Goal: Find contact information: Find contact information

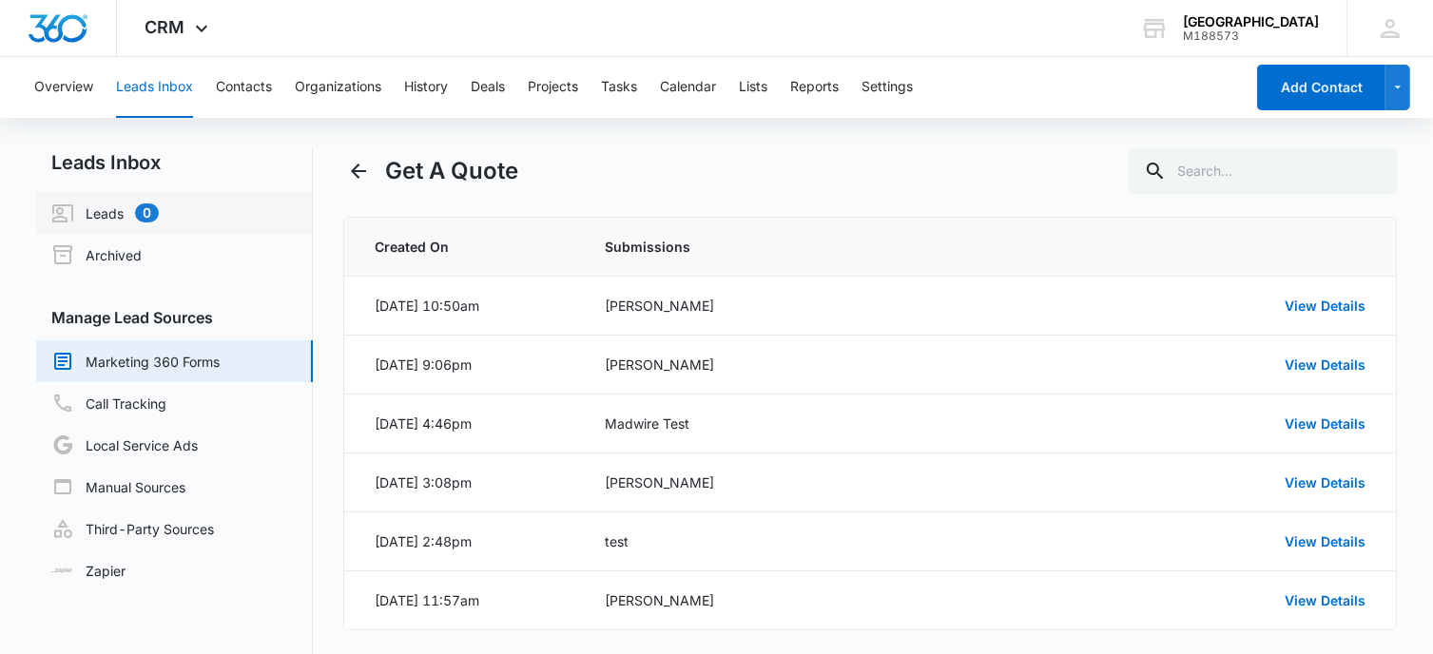
click at [100, 203] on link "Leads 0" at bounding box center [104, 213] width 107 height 23
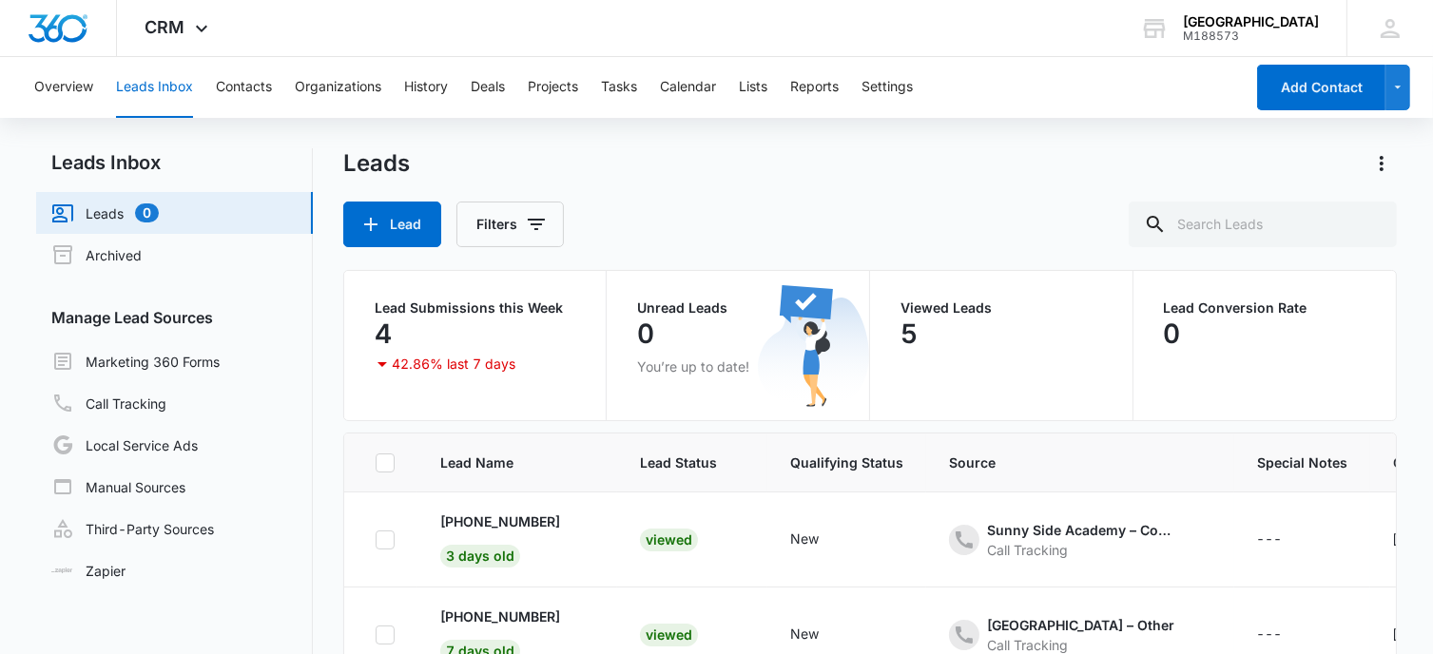
scroll to position [160, 0]
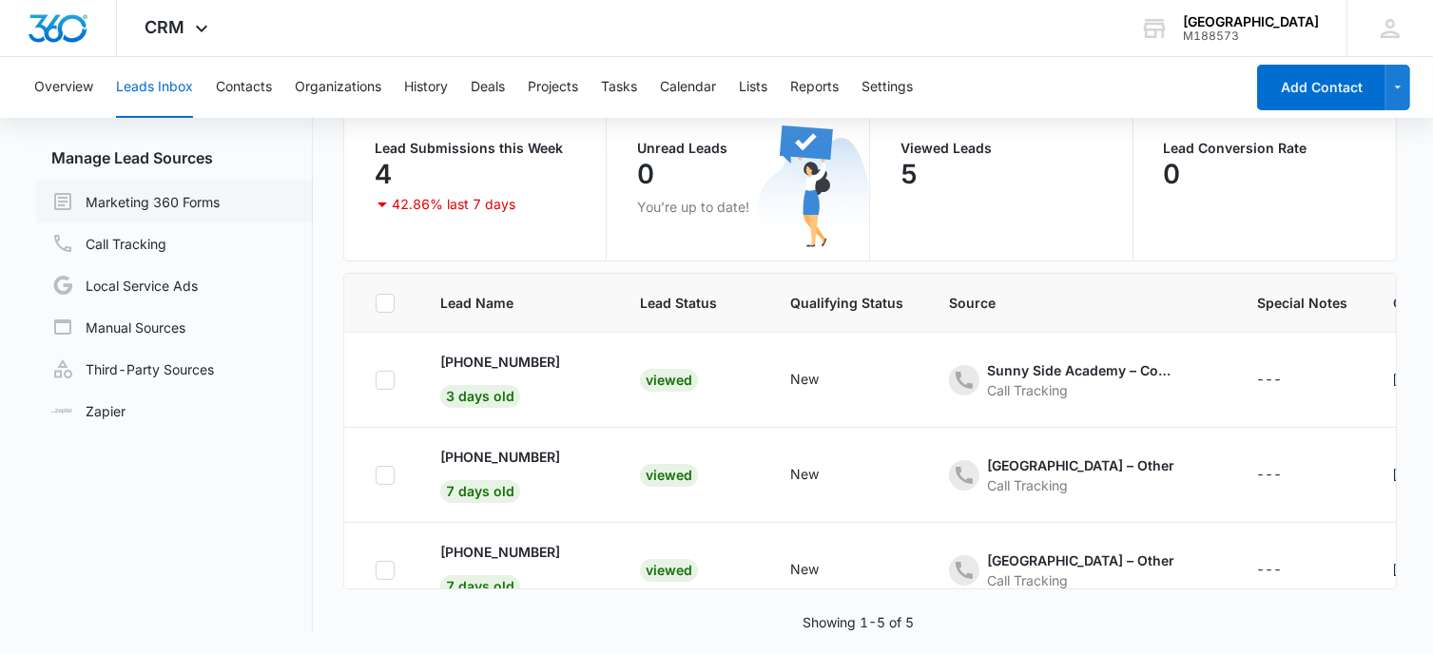
click at [180, 197] on link "Marketing 360 Forms" at bounding box center [135, 201] width 168 height 23
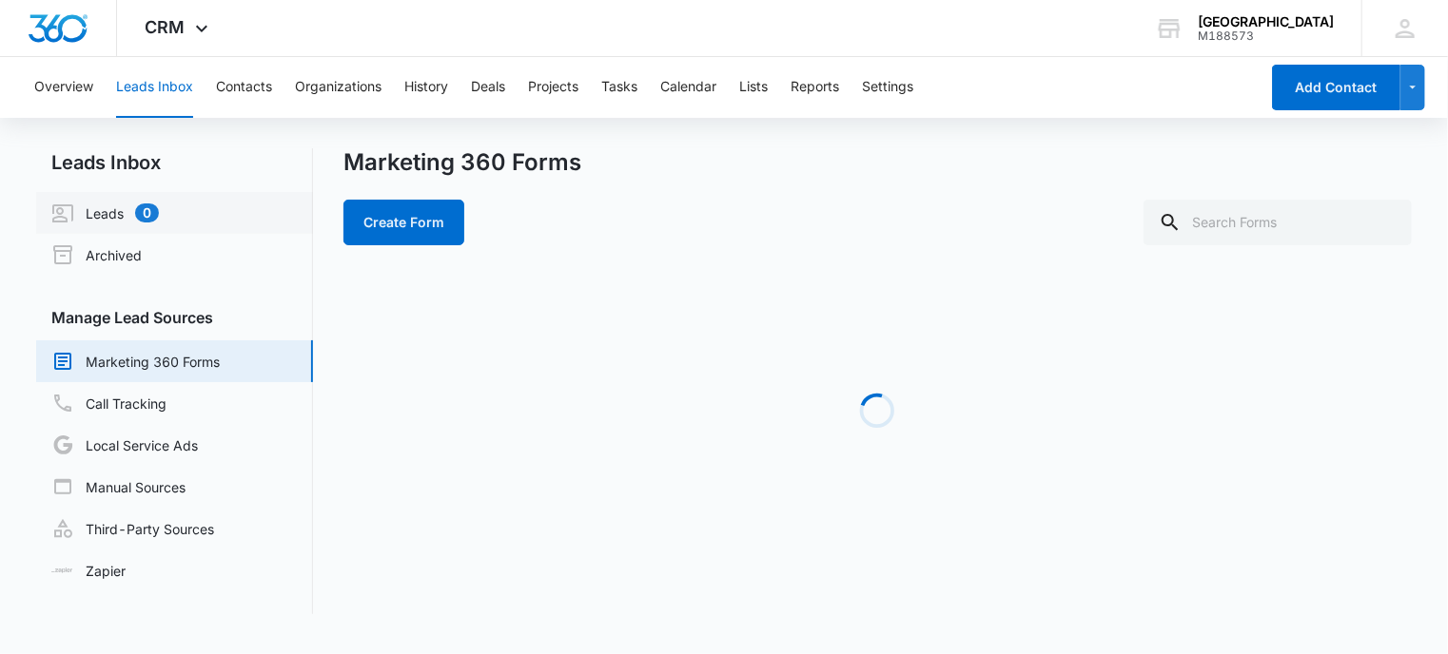
click at [88, 207] on link "Leads 0" at bounding box center [104, 213] width 107 height 23
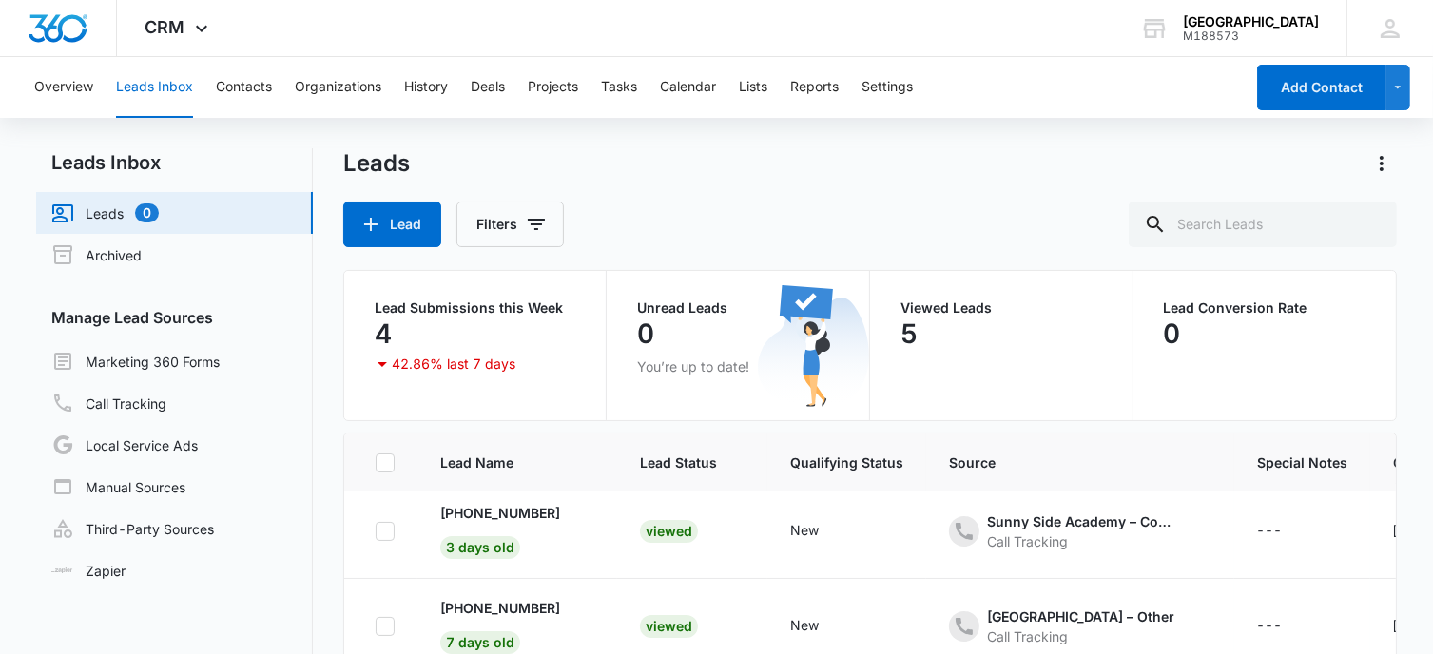
scroll to position [4, 0]
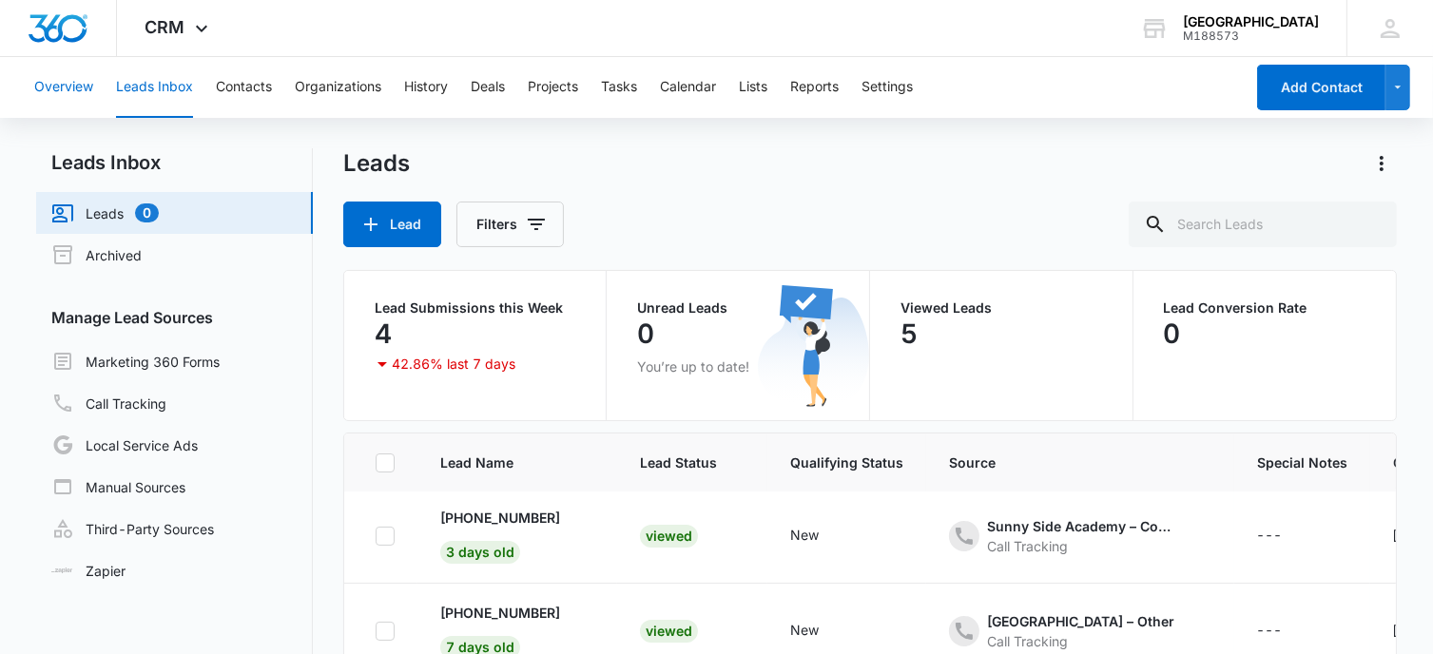
click at [68, 88] on button "Overview" at bounding box center [63, 87] width 59 height 61
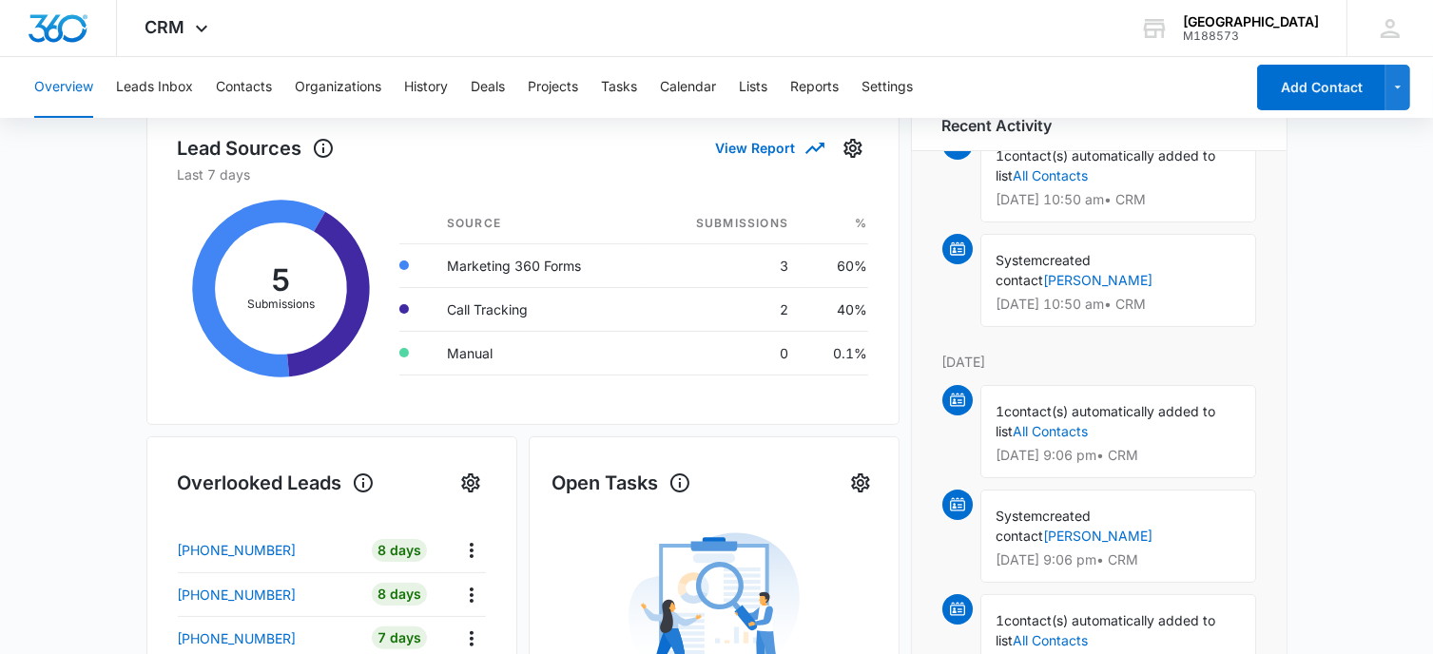
scroll to position [75, 0]
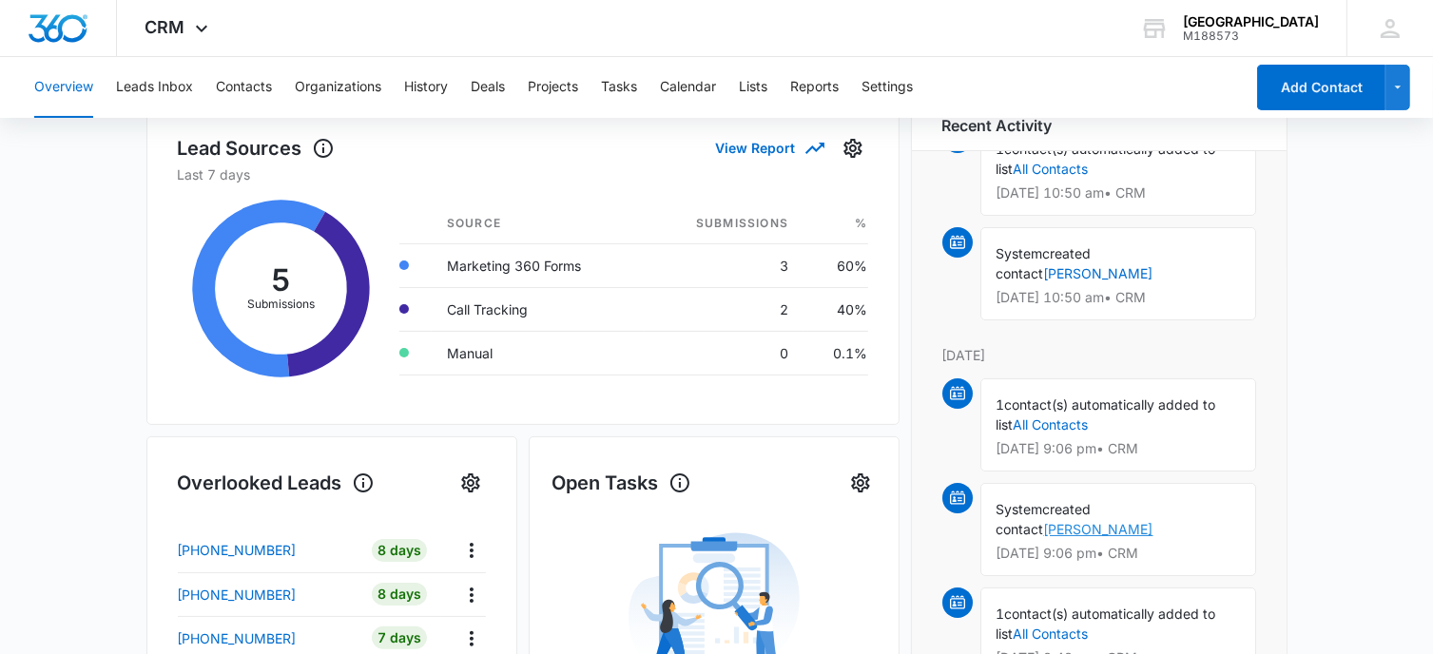
click at [1154, 521] on link "[PERSON_NAME]" at bounding box center [1098, 529] width 109 height 16
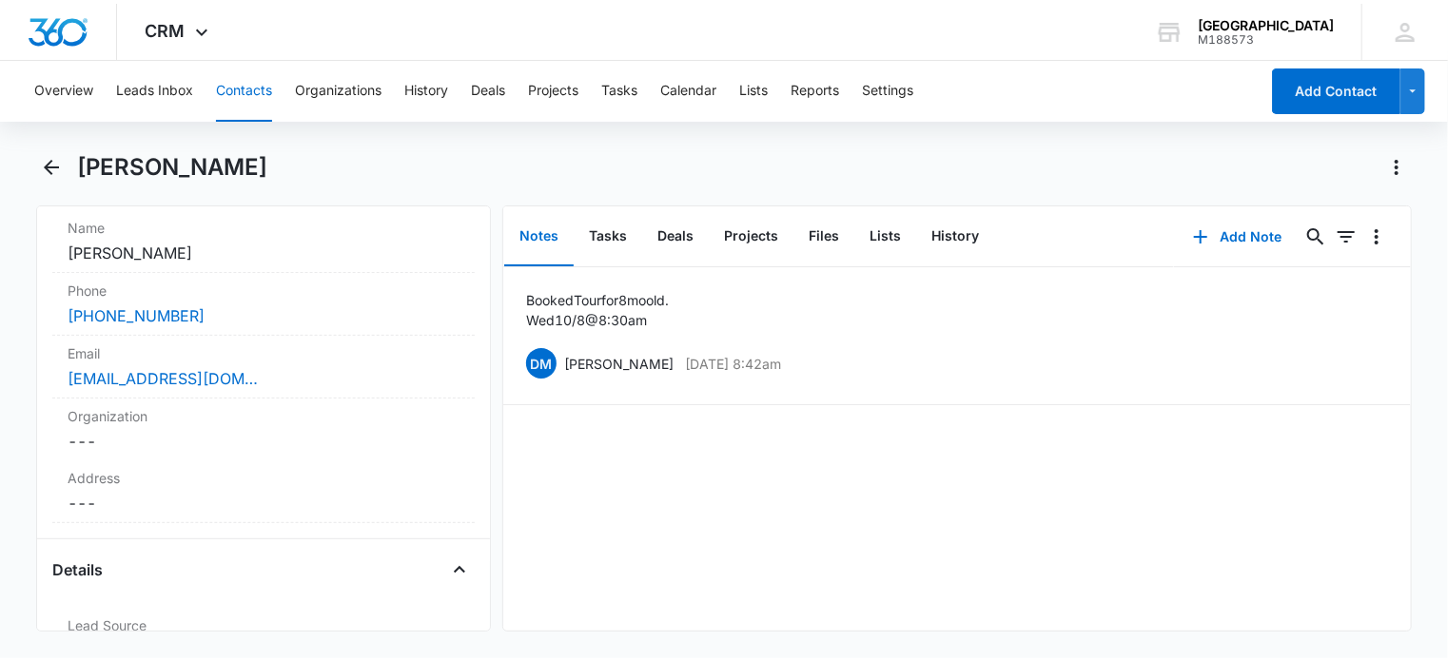
scroll to position [373, 0]
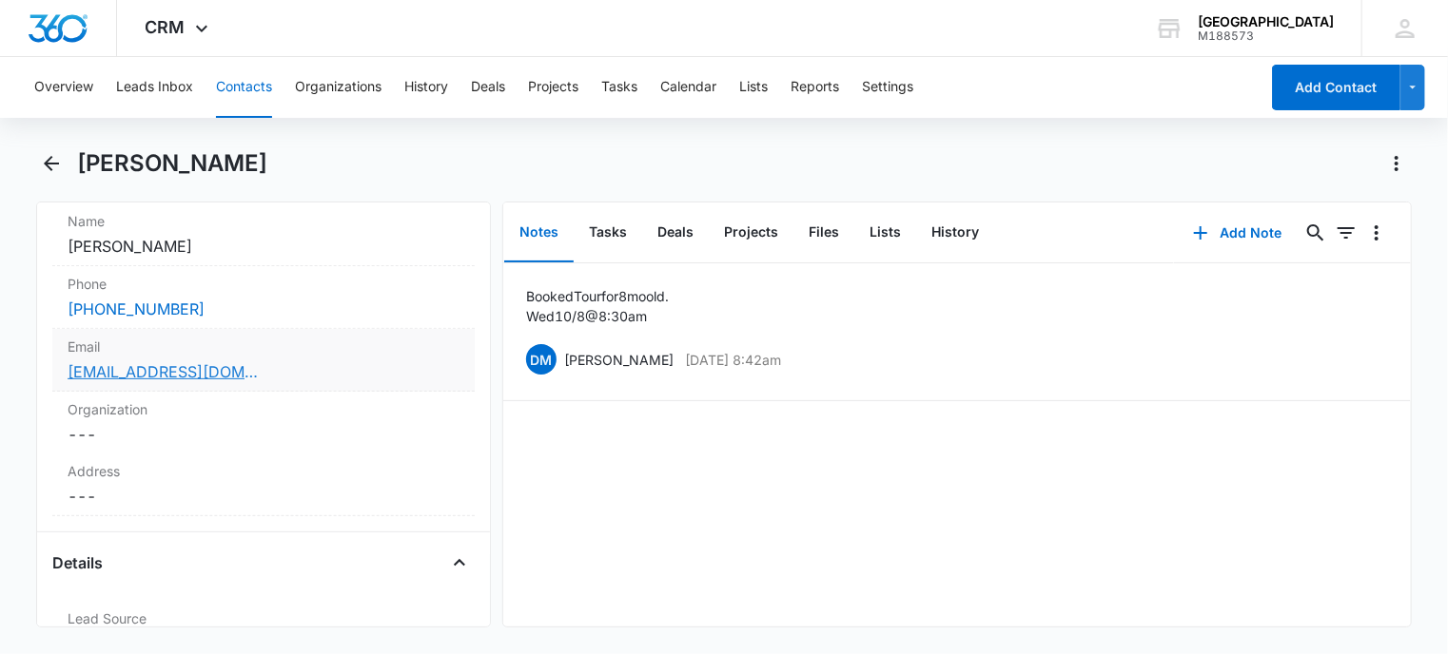
click at [166, 377] on link "[EMAIL_ADDRESS][DOMAIN_NAME]" at bounding box center [163, 371] width 190 height 23
